Goal: Browse casually: Explore the website without a specific task or goal

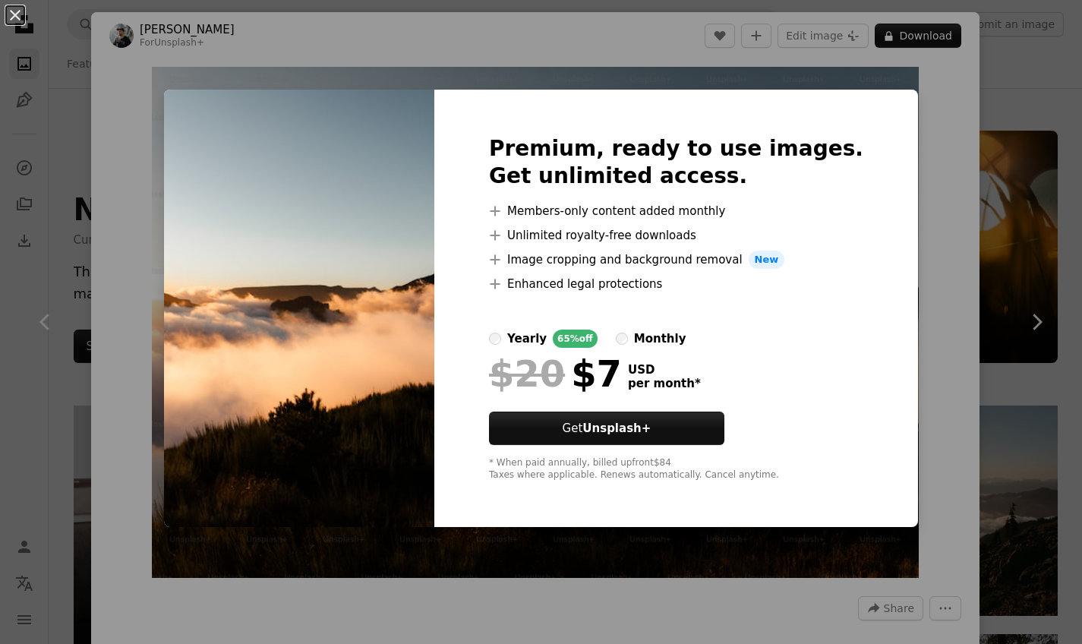
click at [924, 191] on div "An X shape Premium, ready to use images. Get unlimited access. A plus sign Memb…" at bounding box center [541, 322] width 1082 height 644
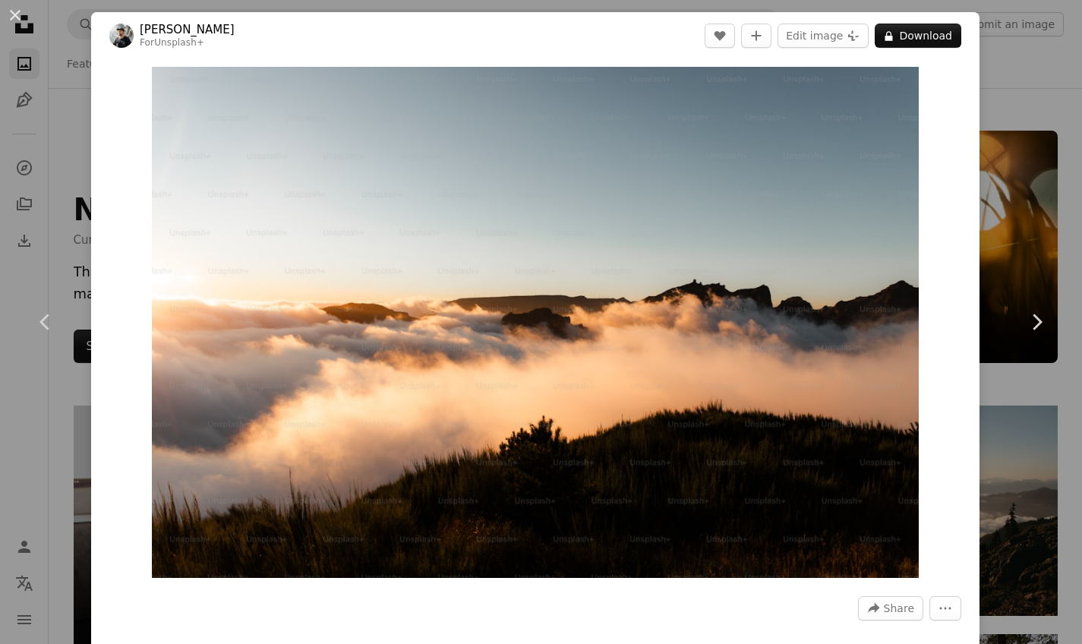
click at [1001, 201] on div "An X shape Chevron left Chevron right [PERSON_NAME] For Unsplash+ A heart A plu…" at bounding box center [541, 322] width 1082 height 644
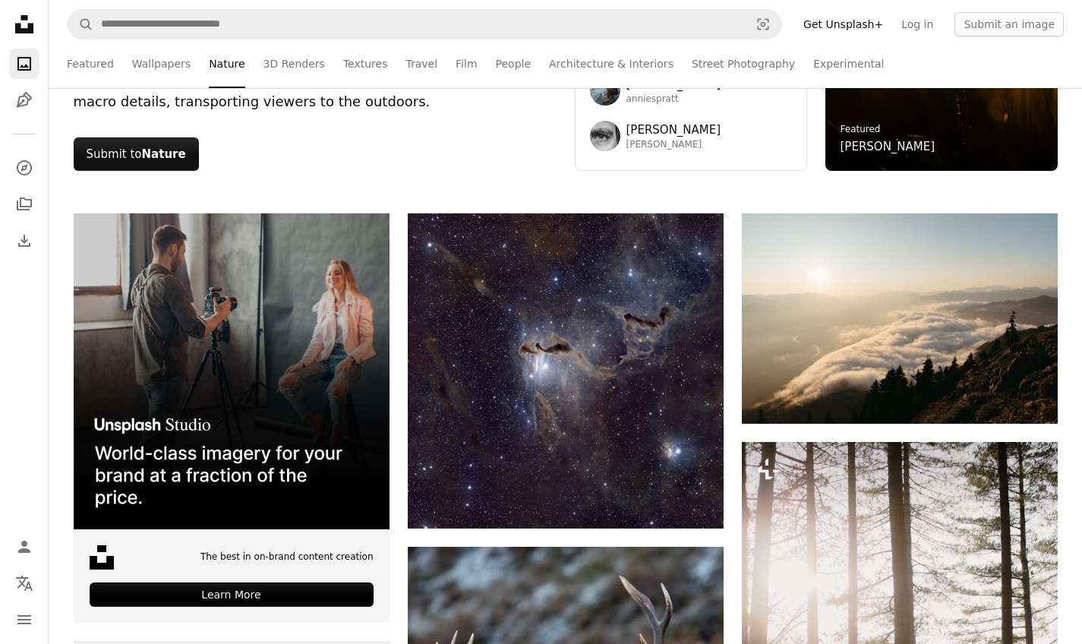
scroll to position [269, 0]
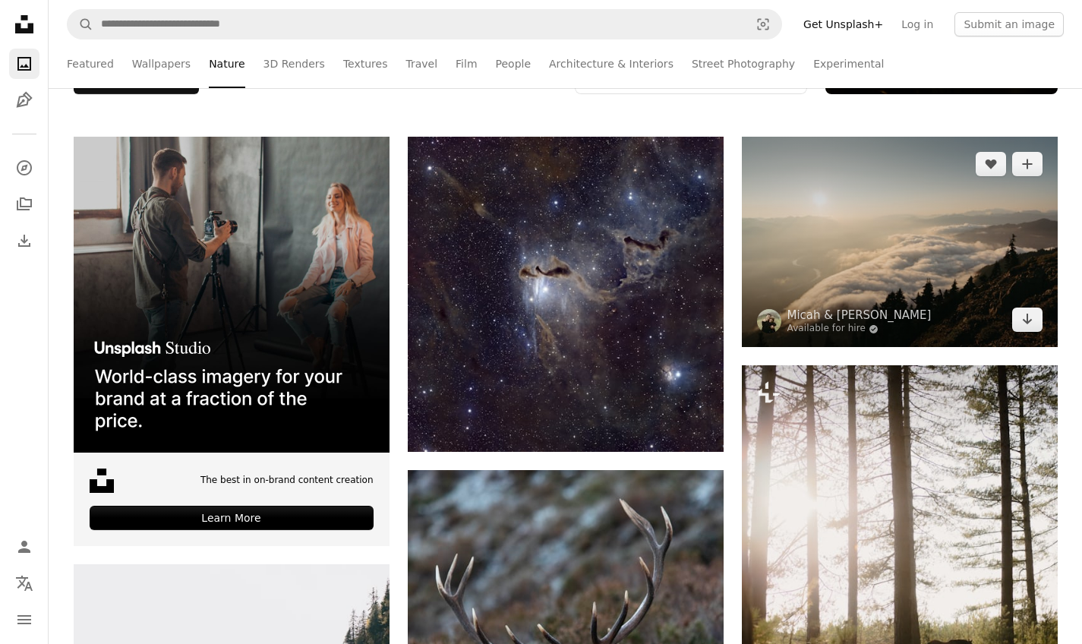
click at [833, 252] on img at bounding box center [900, 242] width 316 height 210
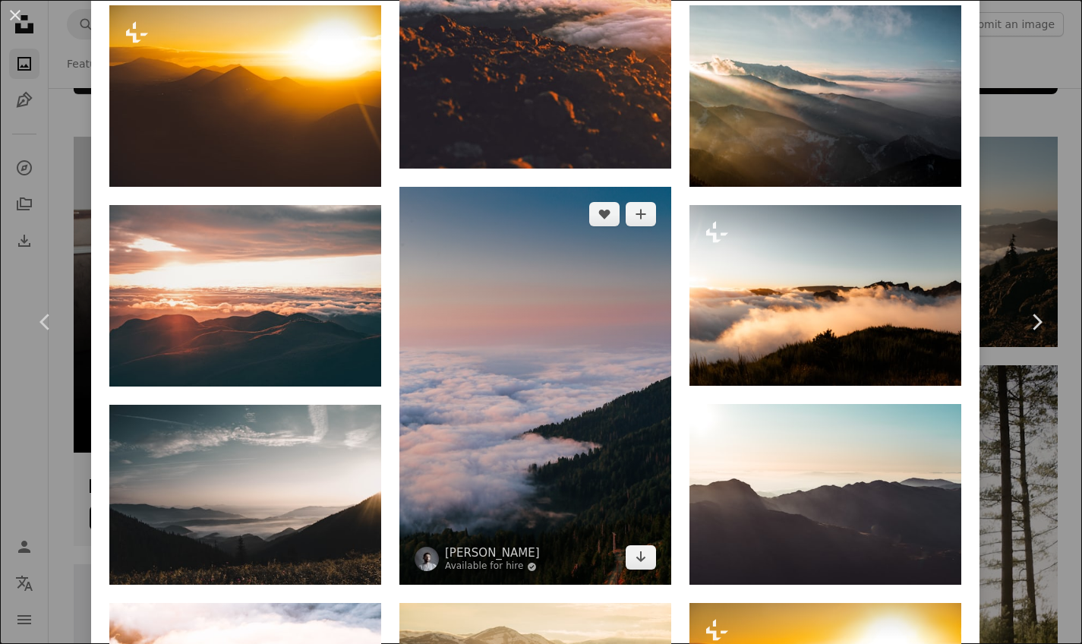
scroll to position [1559, 0]
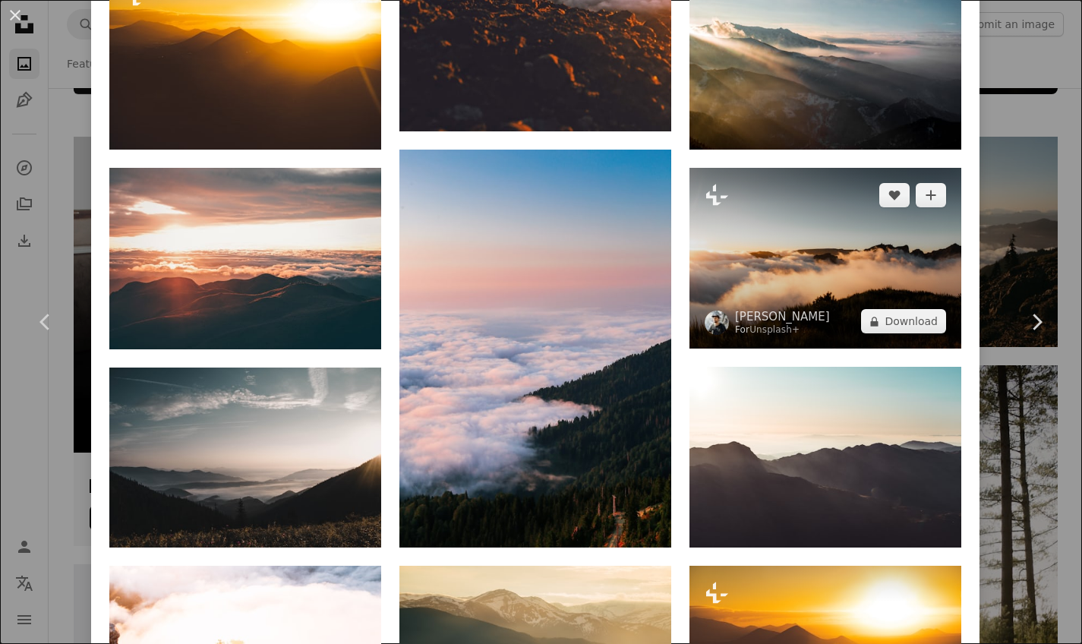
click at [709, 265] on img at bounding box center [826, 258] width 272 height 181
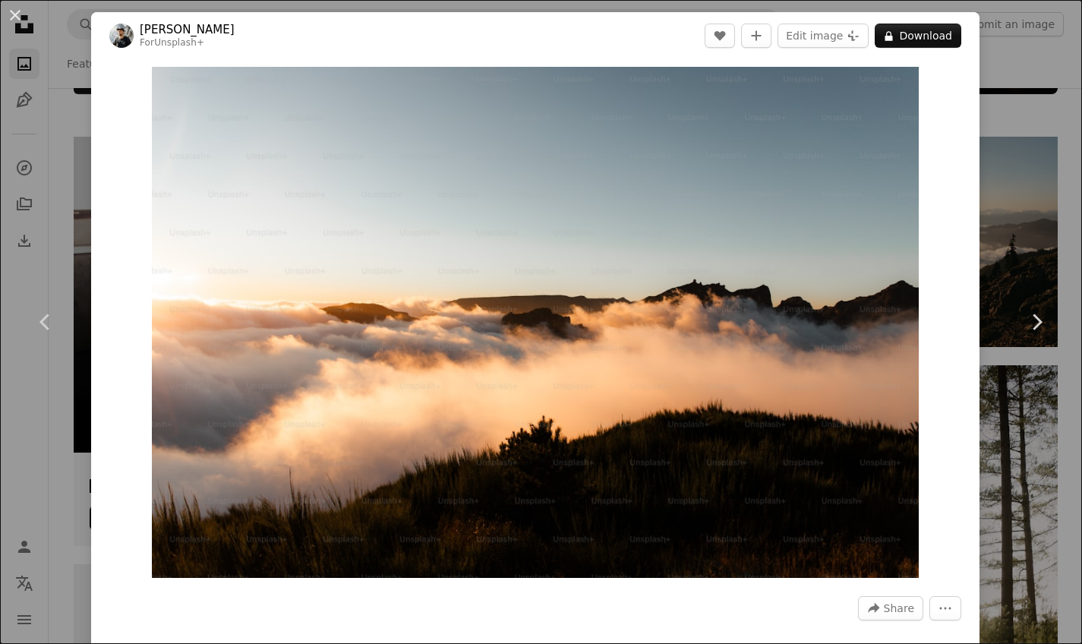
click at [1000, 90] on div "An X shape Chevron left Chevron right [PERSON_NAME] For Unsplash+ A heart A plu…" at bounding box center [541, 322] width 1082 height 644
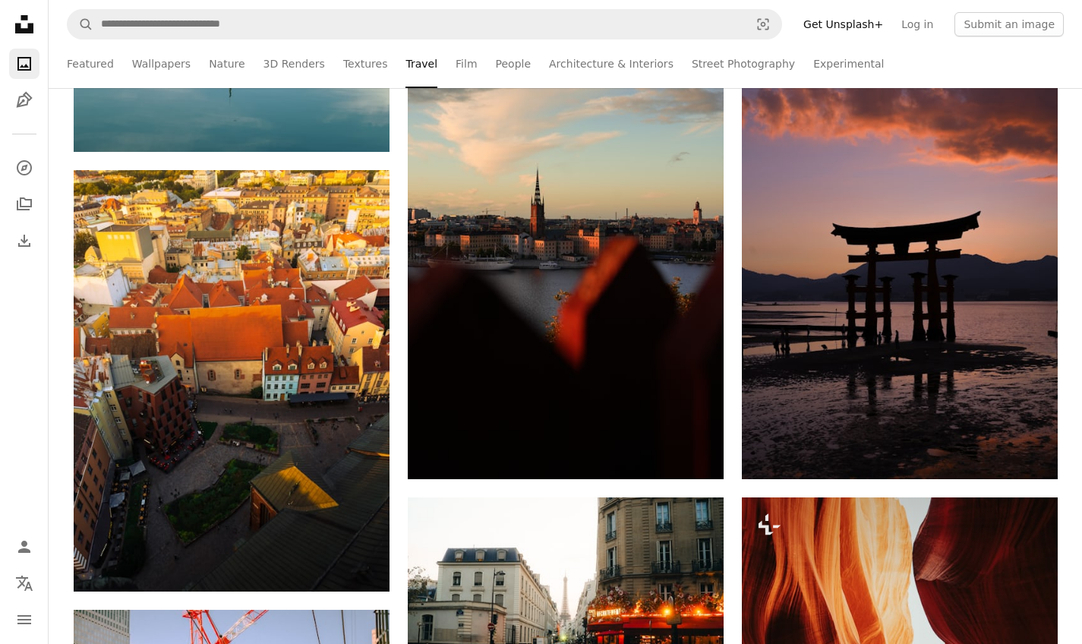
scroll to position [1556, 0]
